Goal: Information Seeking & Learning: Find specific fact

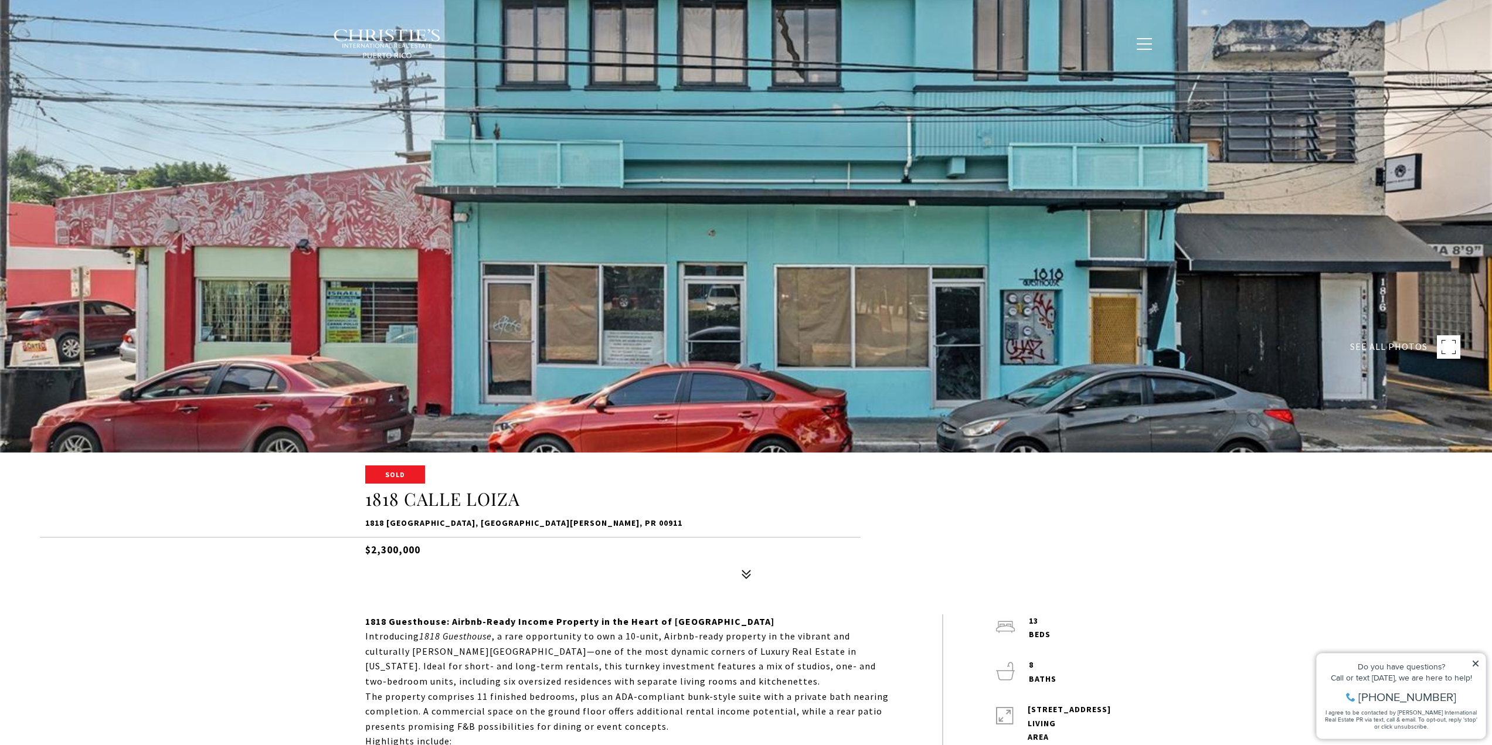
scroll to position [293, 0]
drag, startPoint x: 389, startPoint y: 472, endPoint x: 432, endPoint y: 472, distance: 43.4
click at [431, 472] on div at bounding box center [746, 468] width 1492 height 32
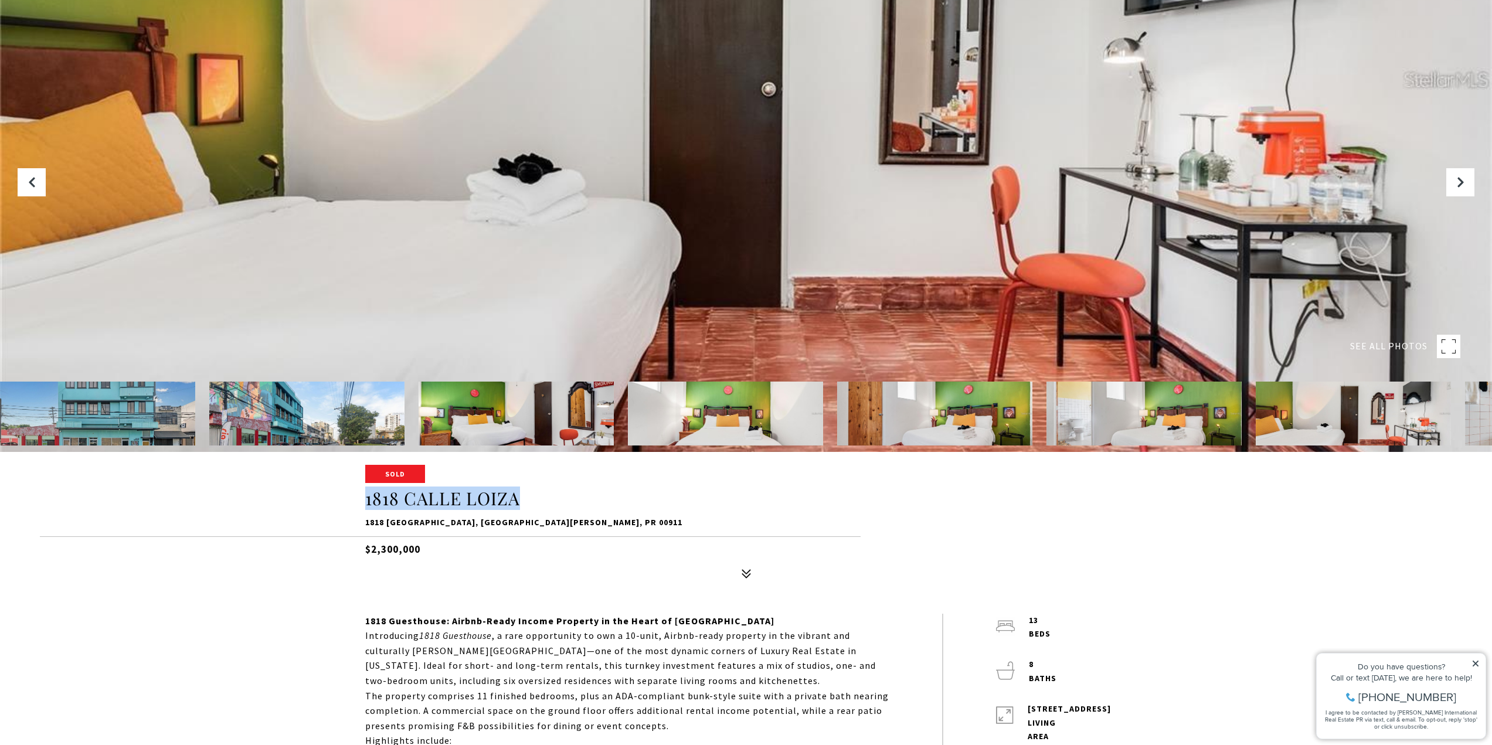
drag, startPoint x: 508, startPoint y: 502, endPoint x: 361, endPoint y: 504, distance: 147.2
click at [361, 504] on div "Sold 1818 [STREET_ADDRESS][PERSON_NAME] $2,300,000" at bounding box center [746, 525] width 821 height 118
copy h1 "1818 CALLE LOIZA"
drag, startPoint x: 531, startPoint y: 482, endPoint x: 532, endPoint y: 504, distance: 21.7
click at [531, 485] on div "SEE ALL PHOTOS" at bounding box center [746, 154] width 1492 height 895
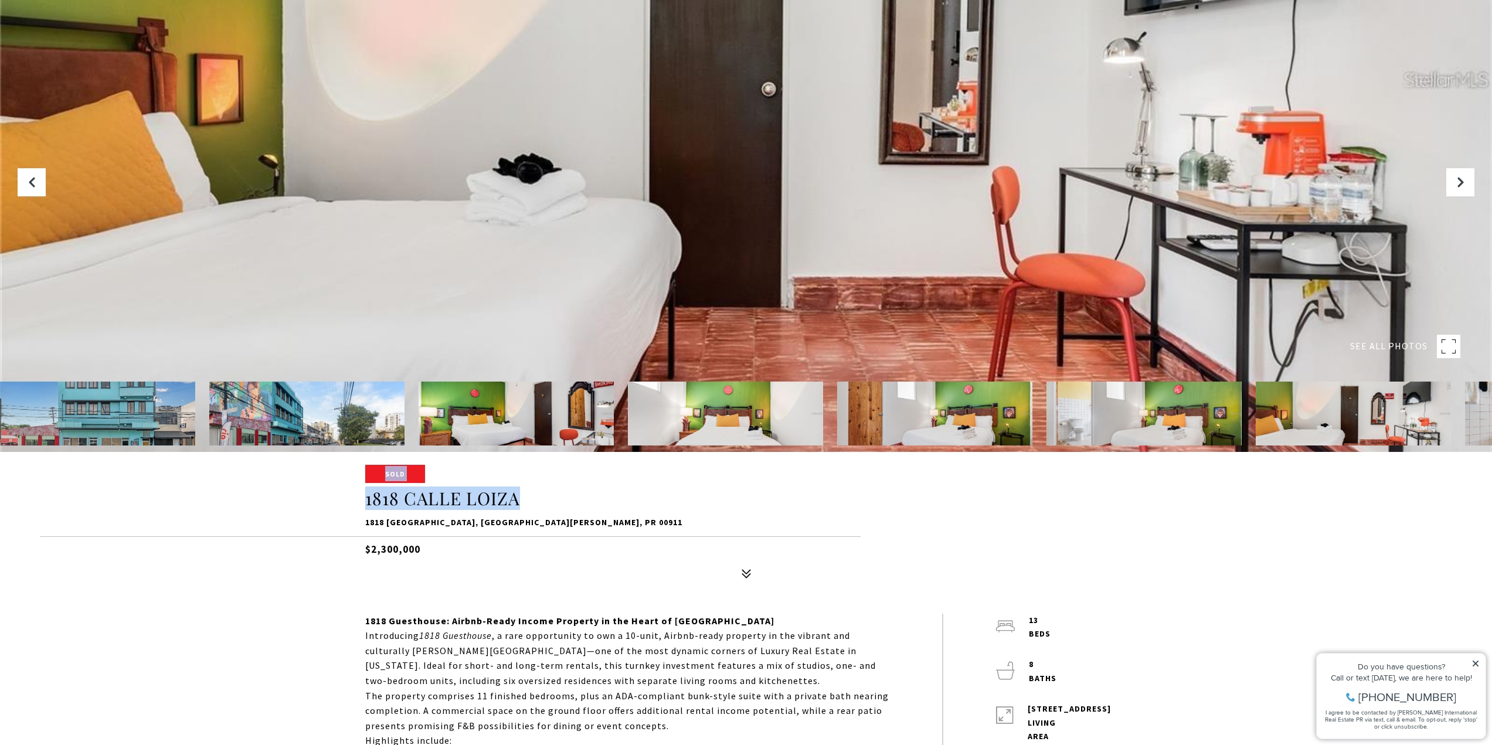
click at [525, 493] on h1 "1818 CALLE LOIZA" at bounding box center [746, 499] width 762 height 22
drag, startPoint x: 572, startPoint y: 501, endPoint x: 489, endPoint y: 502, distance: 82.1
click at [571, 501] on h1 "1818 CALLE LOIZA" at bounding box center [746, 499] width 762 height 22
click at [393, 494] on h1 "1818 CALLE LOIZA" at bounding box center [746, 499] width 762 height 22
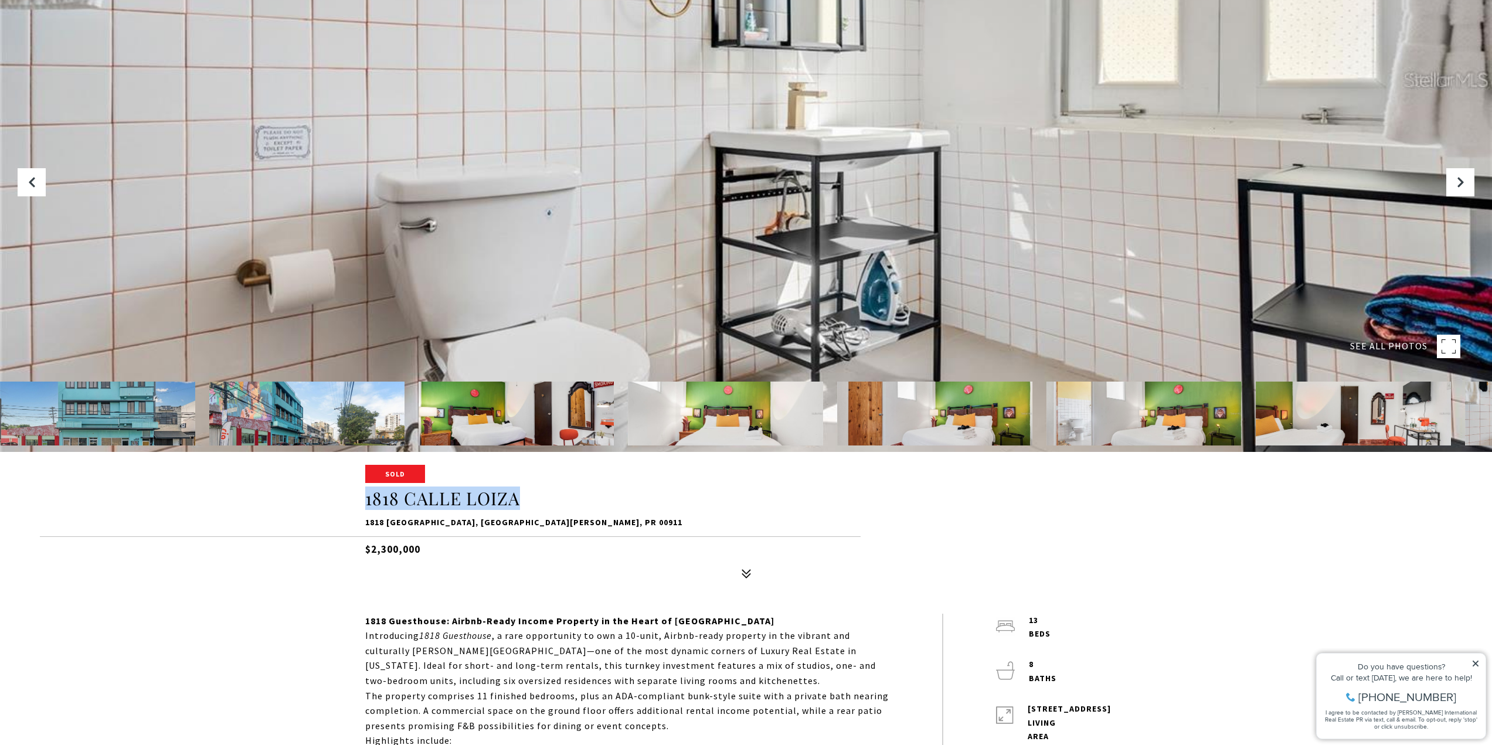
drag, startPoint x: 362, startPoint y: 500, endPoint x: 535, endPoint y: 502, distance: 173.5
click at [535, 502] on div "Sold 1818 [STREET_ADDRESS][PERSON_NAME] $2,300,000" at bounding box center [746, 525] width 821 height 118
copy h1 "1818 CALLE LOIZA"
drag, startPoint x: 362, startPoint y: 522, endPoint x: 565, endPoint y: 524, distance: 203.4
click at [565, 524] on div "Sold 1818 [STREET_ADDRESS][PERSON_NAME] $2,300,000" at bounding box center [746, 525] width 821 height 118
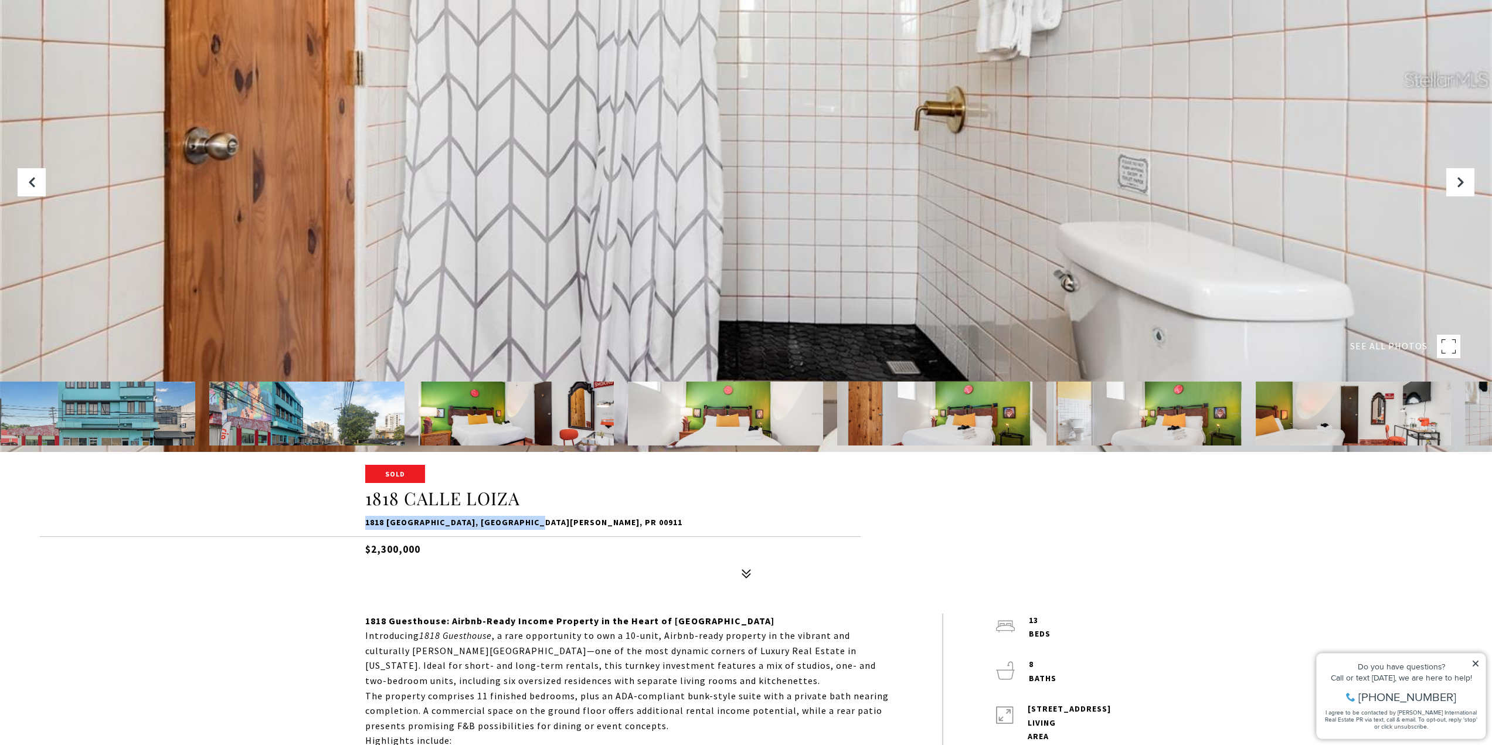
copy p "1818 [GEOGRAPHIC_DATA], [GEOGRAPHIC_DATA][PERSON_NAME], PR 00911"
